Goal: Transaction & Acquisition: Purchase product/service

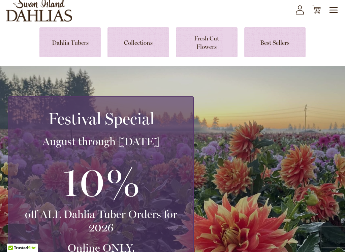
scroll to position [25, 0]
click at [143, 49] on link at bounding box center [139, 42] width 62 height 30
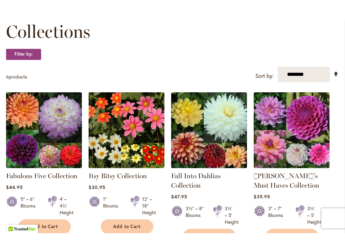
scroll to position [106, 0]
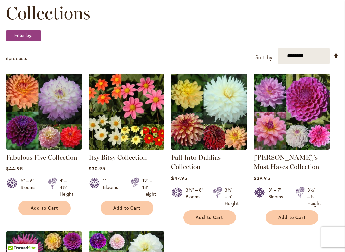
click at [57, 162] on link "Fabulous Five Collection" at bounding box center [42, 157] width 72 height 8
